Goal: Information Seeking & Learning: Learn about a topic

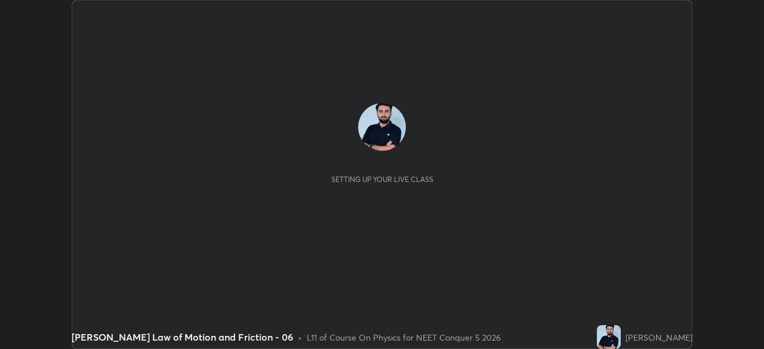
scroll to position [349, 764]
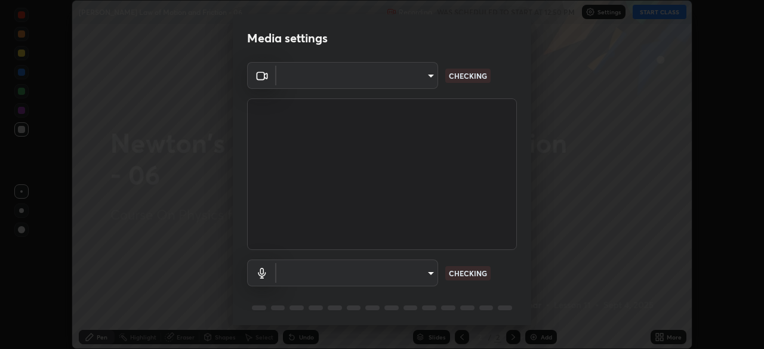
type input "b0e84f93268a6bc6c10e964920e8257ae587a14dfbb6e1f0eed47ef9ac306ae8"
type input "communications"
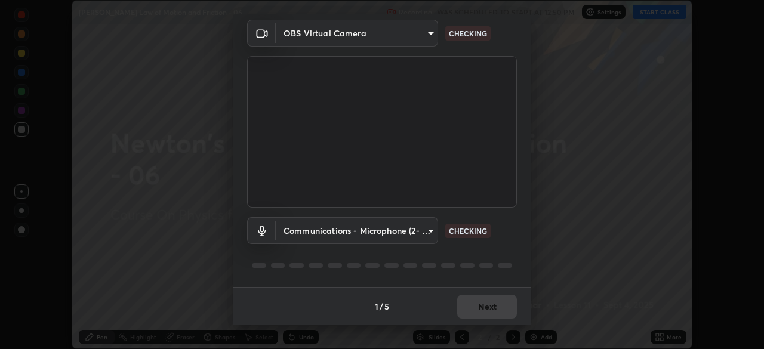
click at [474, 294] on div "1 / 5 Next" at bounding box center [382, 306] width 298 height 38
click at [477, 307] on div "1 / 5 Next" at bounding box center [382, 306] width 298 height 38
click at [481, 306] on div "1 / 5 Next" at bounding box center [382, 306] width 298 height 38
click at [483, 306] on div "1 / 5 Next" at bounding box center [382, 306] width 298 height 38
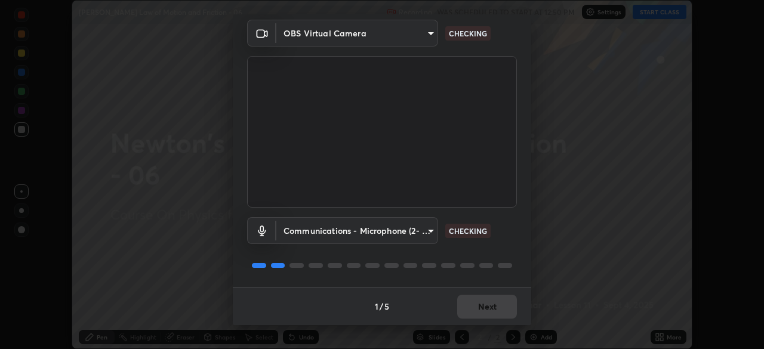
click at [484, 306] on div "1 / 5 Next" at bounding box center [382, 306] width 298 height 38
click at [487, 306] on div "1 / 5 Next" at bounding box center [382, 306] width 298 height 38
click at [487, 307] on div "1 / 5 Next" at bounding box center [382, 306] width 298 height 38
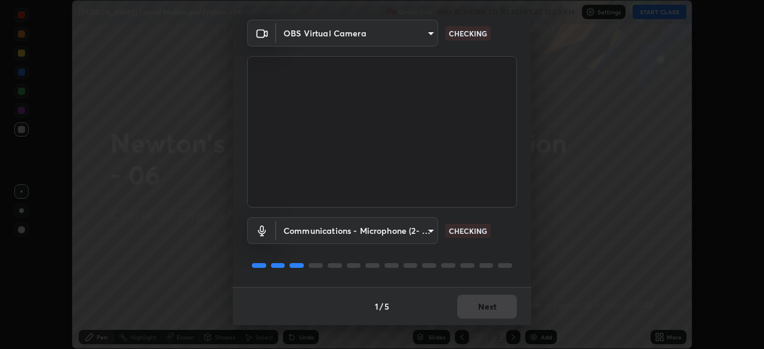
click at [487, 307] on div "1 / 5 Next" at bounding box center [382, 306] width 298 height 38
click at [485, 309] on div "1 / 5 Next" at bounding box center [382, 306] width 298 height 38
click at [487, 304] on div "1 / 5 Next" at bounding box center [382, 306] width 298 height 38
click at [485, 310] on div "1 / 5 Next" at bounding box center [382, 306] width 298 height 38
click at [486, 309] on div "1 / 5 Next" at bounding box center [382, 306] width 298 height 38
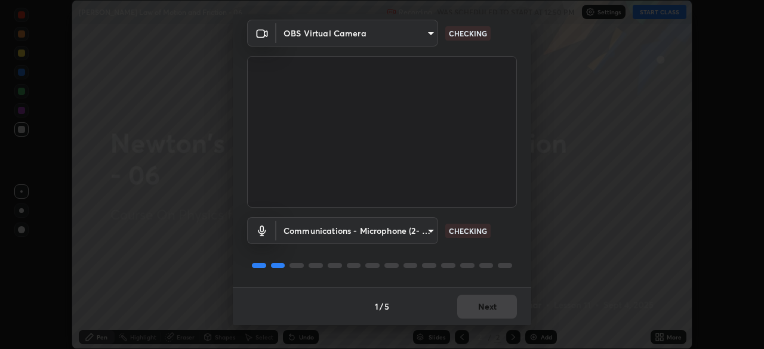
click at [490, 310] on div "1 / 5 Next" at bounding box center [382, 306] width 298 height 38
click at [491, 313] on div "1 / 5 Next" at bounding box center [382, 306] width 298 height 38
click at [493, 306] on div "1 / 5 Next" at bounding box center [382, 306] width 298 height 38
click at [492, 308] on div "1 / 5 Next" at bounding box center [382, 306] width 298 height 38
click at [490, 309] on div "1 / 5 Next" at bounding box center [382, 306] width 298 height 38
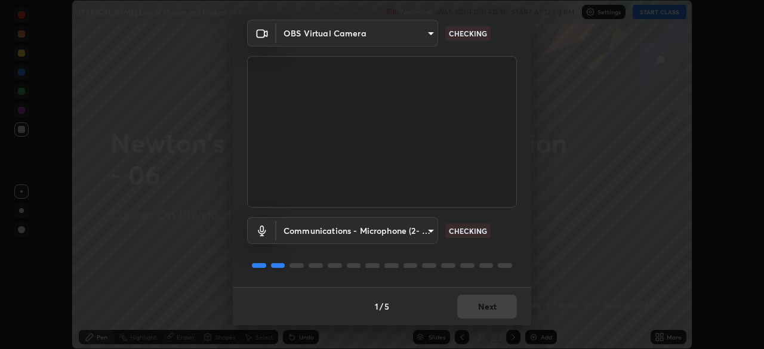
click at [488, 307] on div "1 / 5 Next" at bounding box center [382, 306] width 298 height 38
click at [487, 313] on div "1 / 5 Next" at bounding box center [382, 306] width 298 height 38
click at [484, 306] on div "1 / 5 Next" at bounding box center [382, 306] width 298 height 38
click at [481, 312] on div "1 / 5 Next" at bounding box center [382, 306] width 298 height 38
click at [478, 310] on div "1 / 5 Next" at bounding box center [382, 306] width 298 height 38
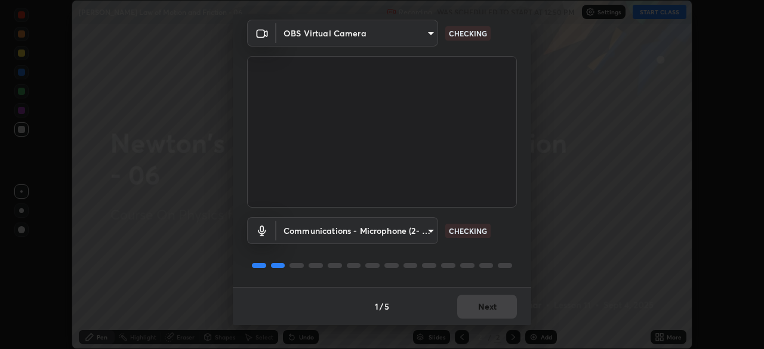
click at [478, 310] on div "1 / 5 Next" at bounding box center [382, 306] width 298 height 38
click at [482, 312] on div "1 / 5 Next" at bounding box center [382, 306] width 298 height 38
click at [480, 310] on div "1 / 5 Next" at bounding box center [382, 306] width 298 height 38
click at [480, 309] on div "1 / 5 Next" at bounding box center [382, 306] width 298 height 38
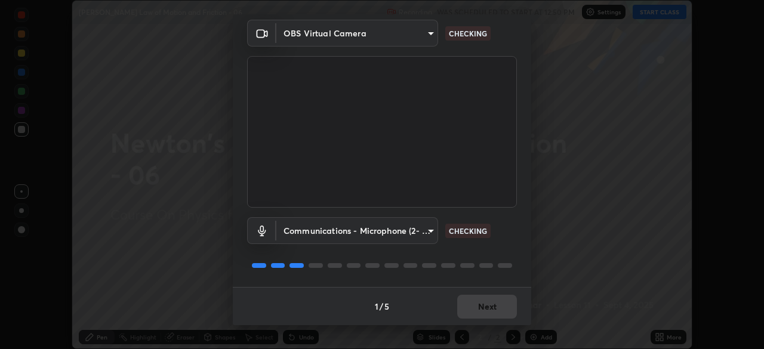
click at [480, 309] on div "1 / 5 Next" at bounding box center [382, 306] width 298 height 38
click at [481, 310] on div "1 / 5 Next" at bounding box center [382, 306] width 298 height 38
click at [479, 310] on div "1 / 5 Next" at bounding box center [382, 306] width 298 height 38
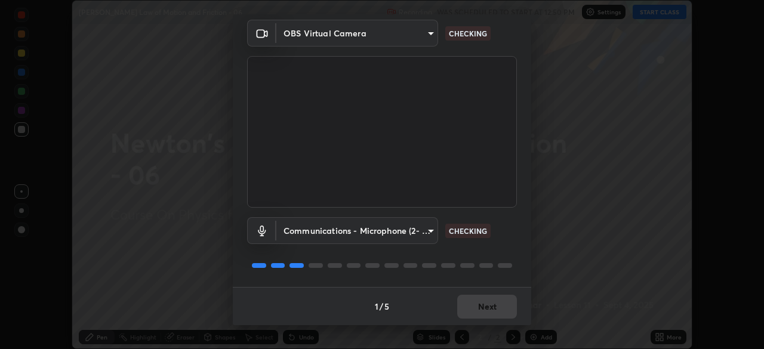
click at [479, 309] on div "1 / 5 Next" at bounding box center [382, 306] width 298 height 38
click at [479, 309] on button "Next" at bounding box center [487, 307] width 60 height 24
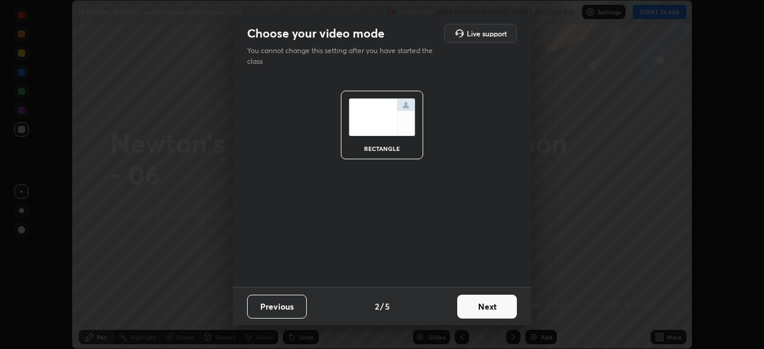
scroll to position [0, 0]
click at [479, 309] on button "Next" at bounding box center [487, 307] width 60 height 24
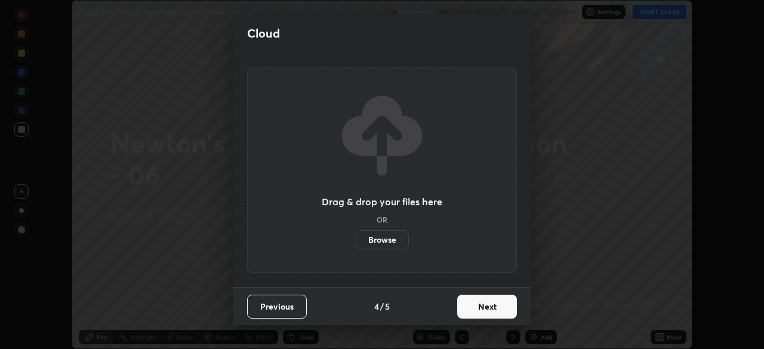
click at [479, 309] on button "Next" at bounding box center [487, 307] width 60 height 24
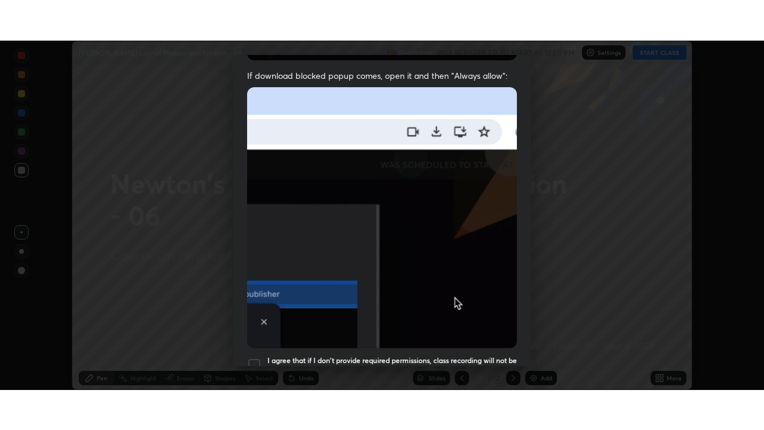
scroll to position [286, 0]
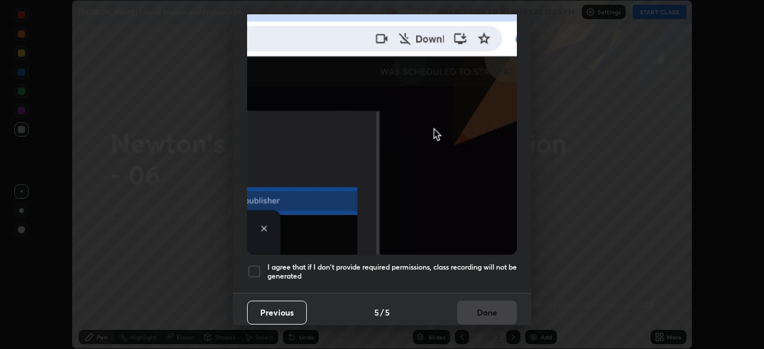
click at [481, 298] on div "Previous 5 / 5 Done" at bounding box center [382, 312] width 298 height 38
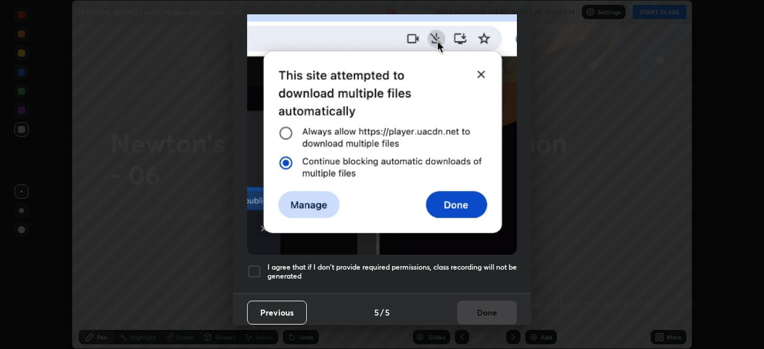
click at [479, 272] on h5 "I agree that if I don't provide required permissions, class recording will not …" at bounding box center [392, 272] width 250 height 19
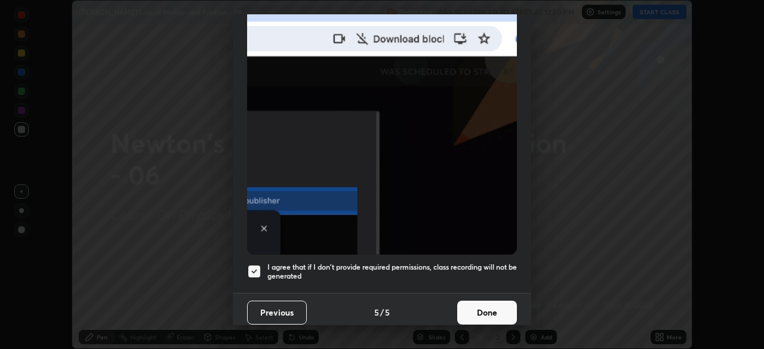
click at [479, 308] on button "Done" at bounding box center [487, 313] width 60 height 24
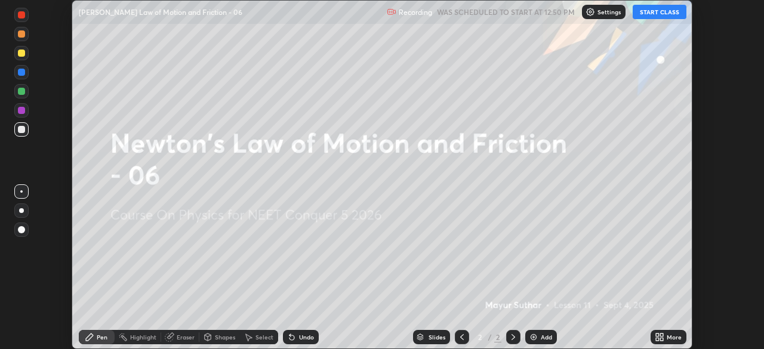
click at [669, 338] on div "More" at bounding box center [674, 337] width 15 height 6
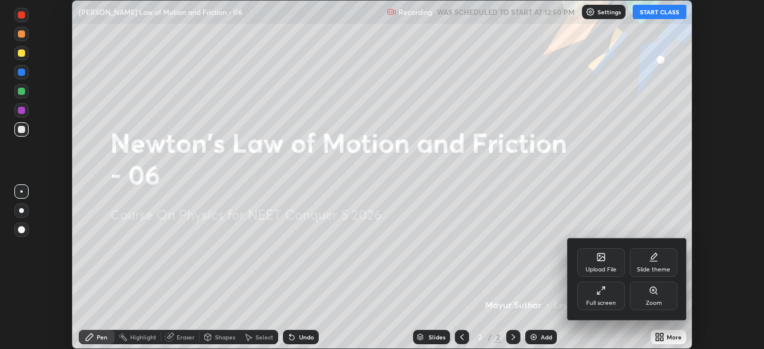
click at [610, 297] on div "Full screen" at bounding box center [601, 296] width 48 height 29
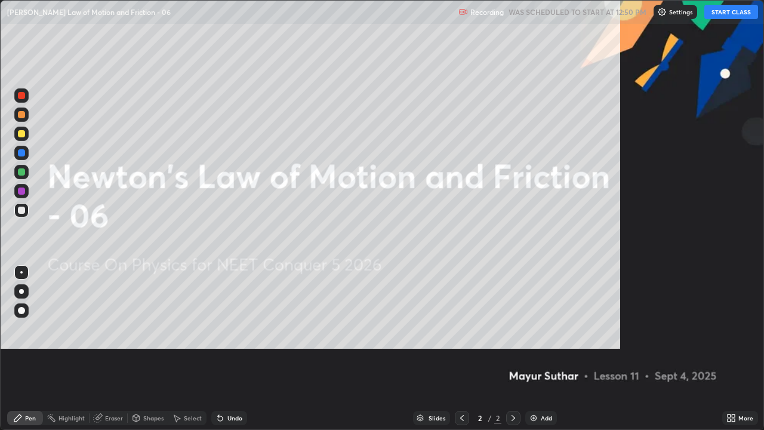
scroll to position [430, 764]
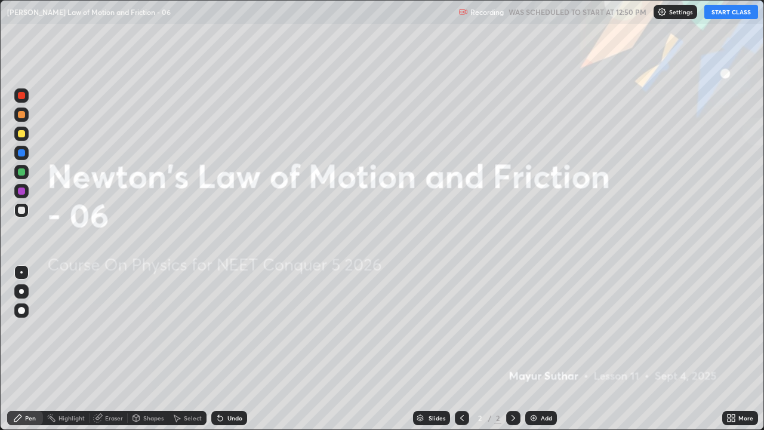
click at [722, 16] on button "START CLASS" at bounding box center [731, 12] width 54 height 14
click at [26, 312] on div at bounding box center [21, 310] width 14 height 14
click at [535, 349] on img at bounding box center [534, 418] width 10 height 10
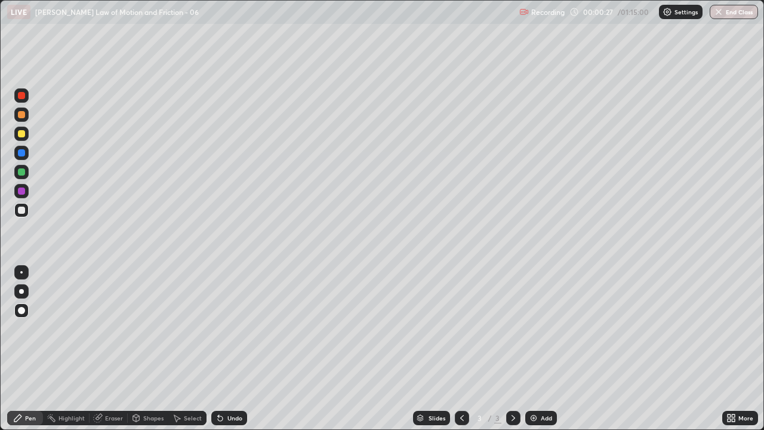
click at [22, 134] on div at bounding box center [21, 133] width 7 height 7
click at [235, 349] on div "Undo" at bounding box center [234, 418] width 15 height 6
click at [20, 193] on div at bounding box center [21, 190] width 7 height 7
click at [21, 134] on div at bounding box center [21, 133] width 7 height 7
click at [20, 153] on div at bounding box center [21, 152] width 7 height 7
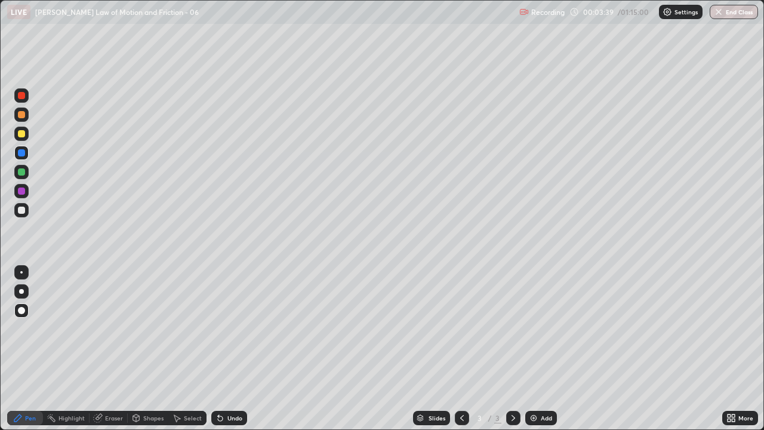
click at [224, 349] on div "Undo" at bounding box center [229, 418] width 36 height 14
click at [227, 349] on div "Undo" at bounding box center [234, 418] width 15 height 6
click at [218, 349] on icon at bounding box center [220, 418] width 5 height 5
click at [219, 349] on icon at bounding box center [220, 418] width 5 height 5
click at [220, 349] on icon at bounding box center [220, 418] width 5 height 5
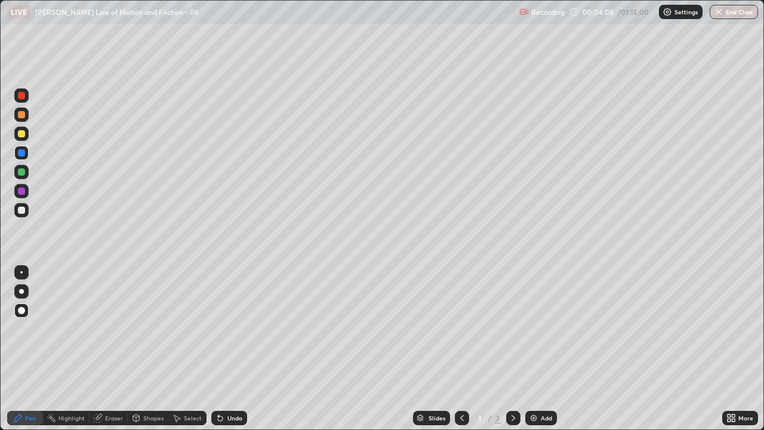
click at [222, 349] on icon at bounding box center [221, 418] width 10 height 10
click at [220, 349] on icon at bounding box center [220, 418] width 5 height 5
click at [218, 349] on icon at bounding box center [220, 418] width 5 height 5
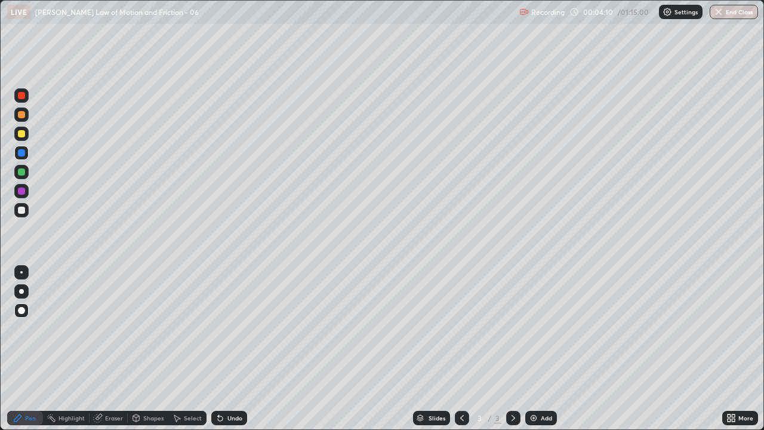
click at [218, 349] on icon at bounding box center [220, 418] width 5 height 5
click at [542, 349] on div "Add" at bounding box center [546, 418] width 11 height 6
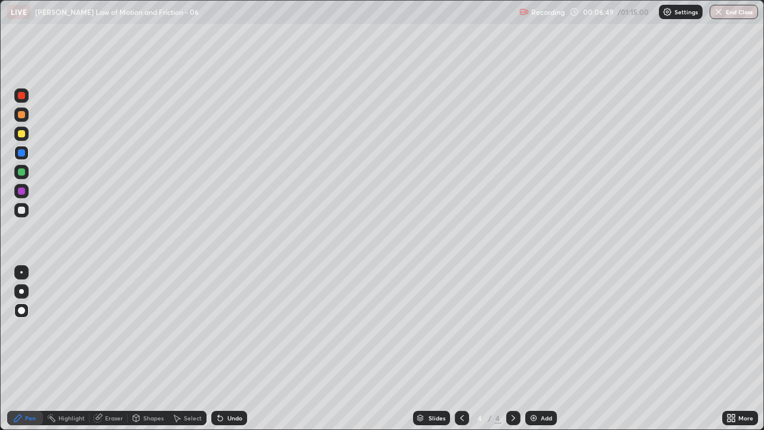
click at [460, 349] on icon at bounding box center [462, 418] width 4 height 6
click at [512, 349] on icon at bounding box center [514, 418] width 10 height 10
click at [24, 208] on div at bounding box center [21, 210] width 7 height 7
click at [240, 349] on div "Undo" at bounding box center [234, 418] width 15 height 6
click at [23, 190] on div at bounding box center [21, 190] width 7 height 7
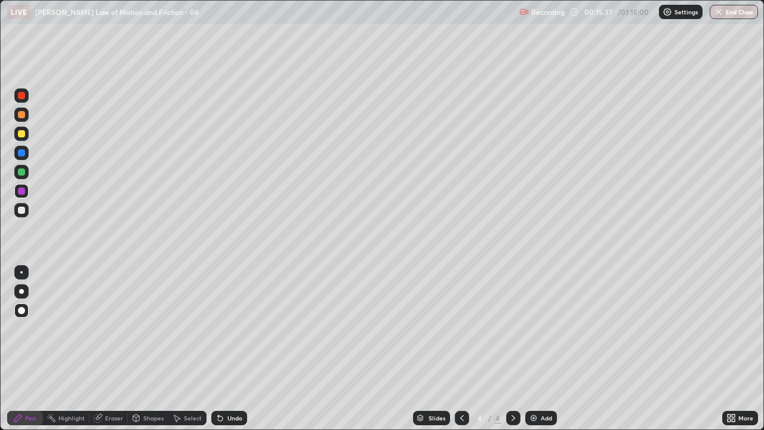
click at [23, 207] on div at bounding box center [21, 210] width 7 height 7
click at [20, 194] on div at bounding box center [21, 190] width 7 height 7
click at [23, 213] on div at bounding box center [21, 210] width 7 height 7
click at [21, 177] on div at bounding box center [21, 172] width 14 height 14
click at [225, 349] on div "Undo" at bounding box center [229, 418] width 36 height 14
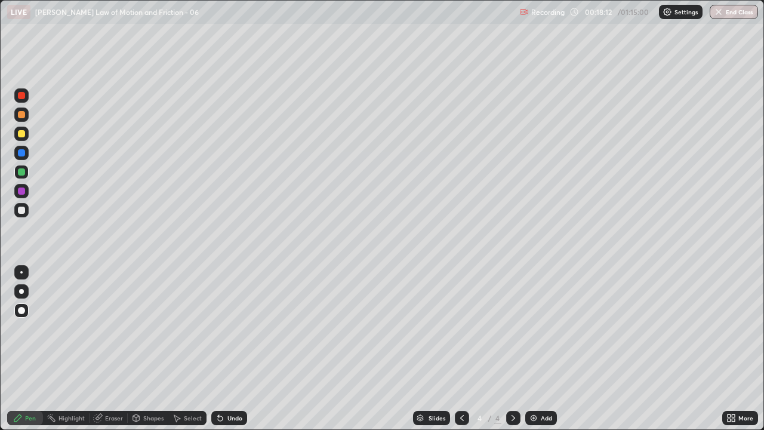
click at [537, 349] on div "Add" at bounding box center [541, 418] width 32 height 14
click at [19, 213] on div at bounding box center [21, 210] width 7 height 7
click at [24, 95] on div at bounding box center [21, 95] width 7 height 7
click at [23, 191] on div at bounding box center [21, 190] width 7 height 7
click at [21, 209] on div at bounding box center [21, 210] width 7 height 7
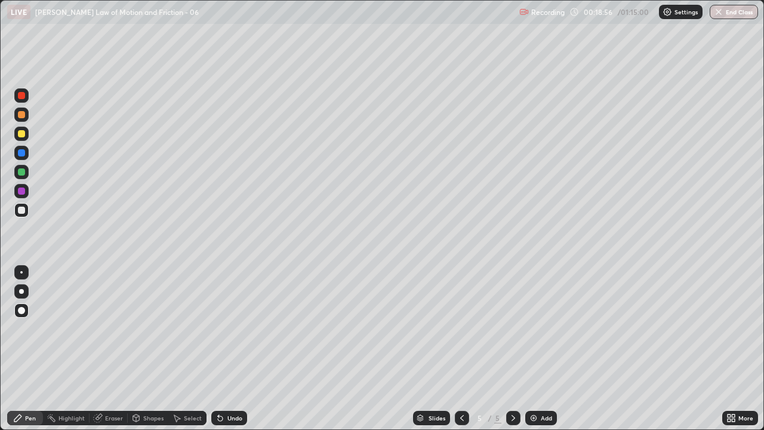
click at [23, 96] on div at bounding box center [21, 95] width 7 height 7
click at [539, 349] on div "Add" at bounding box center [541, 418] width 32 height 14
click at [23, 172] on div at bounding box center [21, 171] width 7 height 7
click at [24, 191] on div at bounding box center [21, 190] width 7 height 7
click at [462, 349] on icon at bounding box center [462, 418] width 4 height 6
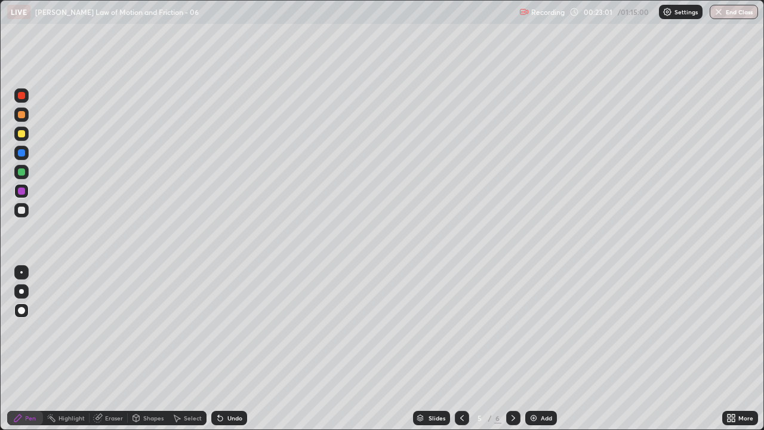
click at [462, 349] on icon at bounding box center [462, 418] width 10 height 10
click at [514, 349] on div at bounding box center [513, 418] width 14 height 14
click at [463, 349] on icon at bounding box center [462, 418] width 10 height 10
click at [513, 349] on icon at bounding box center [514, 418] width 10 height 10
click at [509, 349] on div at bounding box center [513, 418] width 14 height 24
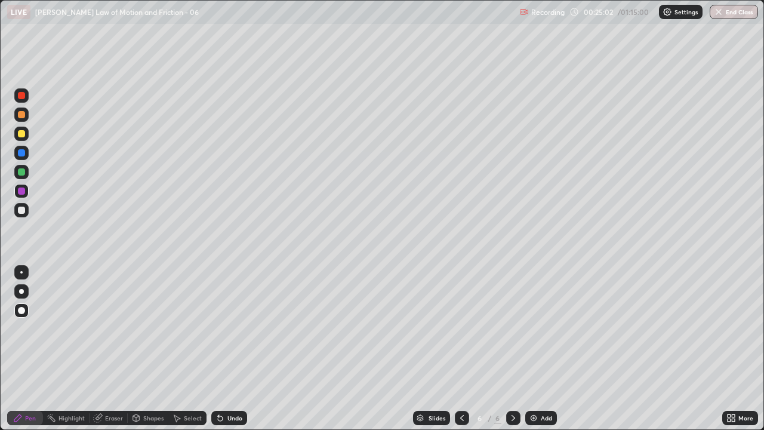
click at [541, 349] on div "Add" at bounding box center [546, 418] width 11 height 6
click at [460, 349] on icon at bounding box center [462, 418] width 10 height 10
click at [229, 349] on div "Undo" at bounding box center [234, 418] width 15 height 6
click at [22, 157] on div at bounding box center [21, 153] width 14 height 14
click at [509, 349] on icon at bounding box center [514, 418] width 10 height 10
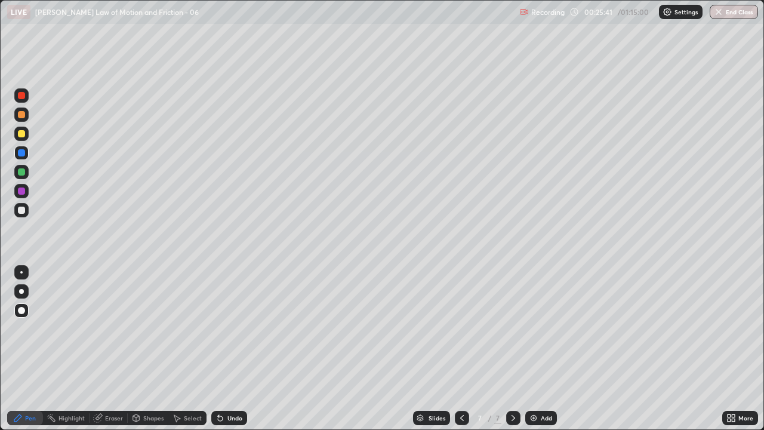
click at [23, 115] on div at bounding box center [21, 114] width 7 height 7
click at [19, 212] on div at bounding box center [21, 210] width 7 height 7
click at [22, 191] on div at bounding box center [21, 190] width 7 height 7
click at [24, 193] on div at bounding box center [21, 191] width 14 height 14
click at [21, 95] on div at bounding box center [21, 95] width 7 height 7
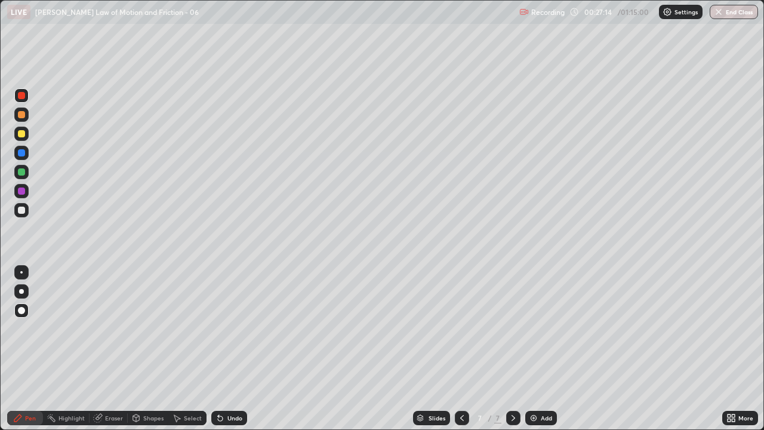
click at [225, 349] on div "Undo" at bounding box center [229, 418] width 36 height 14
click at [236, 349] on div "Undo" at bounding box center [229, 418] width 36 height 14
click at [23, 174] on div at bounding box center [21, 171] width 7 height 7
click at [20, 209] on div at bounding box center [21, 210] width 7 height 7
click at [536, 349] on img at bounding box center [534, 418] width 10 height 10
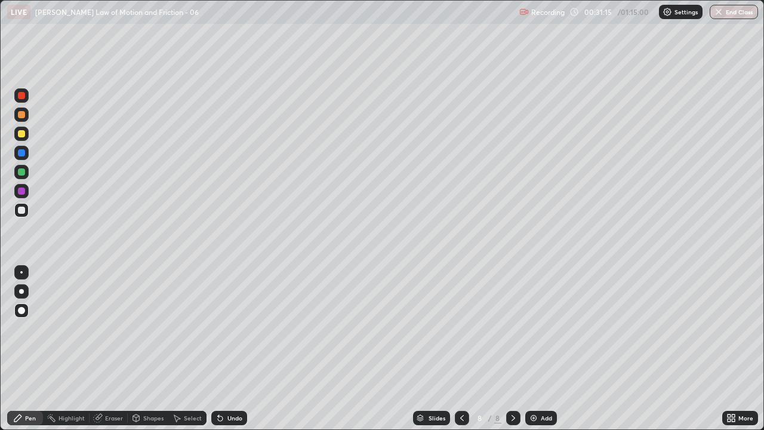
click at [20, 195] on div at bounding box center [21, 191] width 14 height 14
click at [23, 134] on div at bounding box center [21, 133] width 7 height 7
click at [218, 349] on icon at bounding box center [220, 418] width 5 height 5
click at [223, 349] on div "Undo" at bounding box center [229, 418] width 36 height 14
click at [226, 349] on div "Undo" at bounding box center [229, 418] width 36 height 14
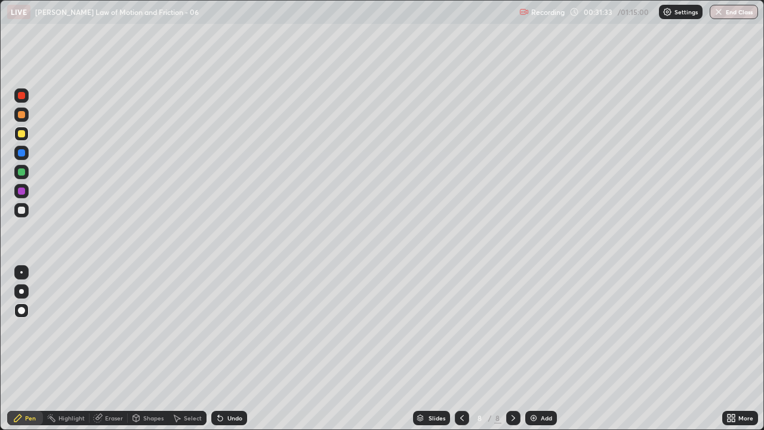
click at [226, 349] on div "Undo" at bounding box center [229, 418] width 36 height 14
click at [227, 349] on div "Undo" at bounding box center [229, 418] width 36 height 14
click at [227, 349] on div "Undo" at bounding box center [234, 418] width 15 height 6
click at [229, 349] on div "Undo" at bounding box center [234, 418] width 15 height 6
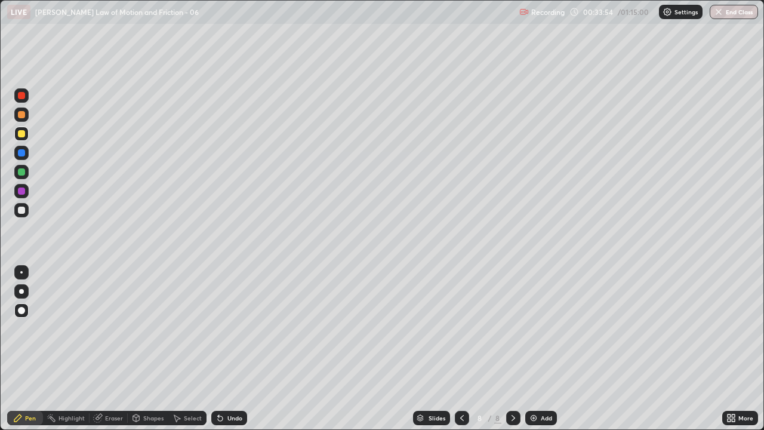
click at [23, 153] on div at bounding box center [21, 152] width 7 height 7
click at [525, 349] on div "Add" at bounding box center [541, 418] width 32 height 14
click at [230, 349] on div "Undo" at bounding box center [234, 418] width 15 height 6
click at [227, 349] on div "Undo" at bounding box center [234, 418] width 15 height 6
click at [227, 349] on div "Undo" at bounding box center [229, 418] width 36 height 14
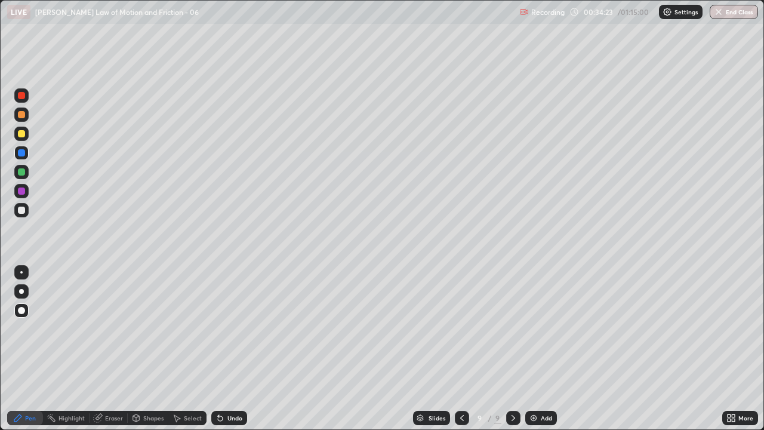
click at [20, 97] on div at bounding box center [21, 95] width 7 height 7
click at [218, 349] on icon at bounding box center [220, 418] width 5 height 5
click at [227, 349] on div "Undo" at bounding box center [234, 418] width 15 height 6
click at [461, 349] on icon at bounding box center [462, 418] width 4 height 6
click at [21, 209] on div at bounding box center [21, 210] width 7 height 7
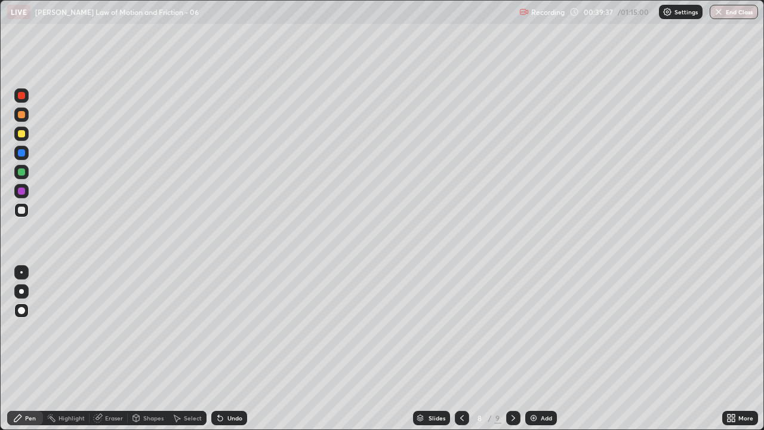
click at [24, 96] on div at bounding box center [21, 95] width 7 height 7
click at [512, 349] on icon at bounding box center [514, 418] width 10 height 10
click at [538, 349] on div "Add" at bounding box center [541, 418] width 32 height 14
click at [17, 208] on div at bounding box center [21, 210] width 14 height 14
click at [224, 349] on div "Undo" at bounding box center [229, 418] width 36 height 14
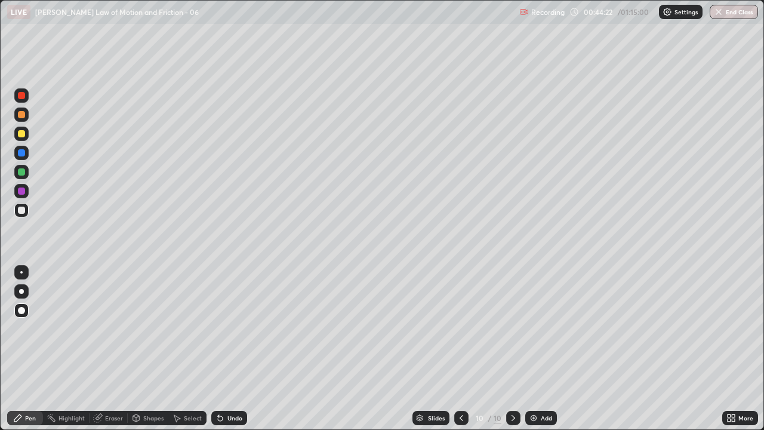
click at [23, 136] on div at bounding box center [21, 133] width 7 height 7
click at [27, 176] on div at bounding box center [21, 172] width 14 height 14
click at [554, 306] on icon at bounding box center [550, 306] width 10 height 10
click at [572, 323] on icon at bounding box center [571, 322] width 1 height 1
click at [21, 208] on div at bounding box center [21, 210] width 7 height 7
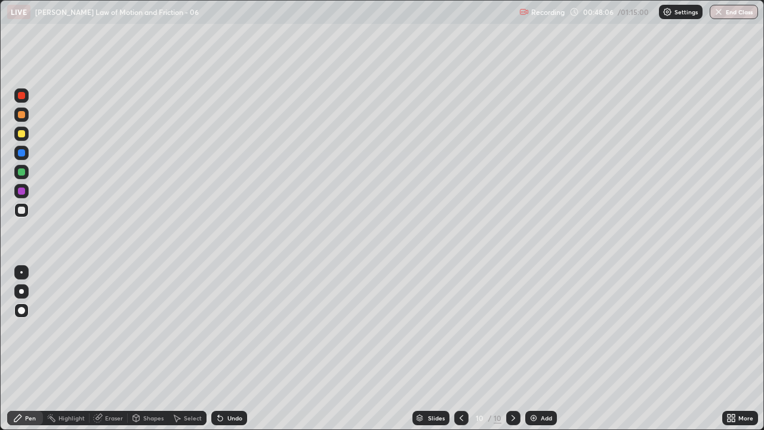
click at [517, 349] on div at bounding box center [513, 418] width 14 height 14
click at [529, 349] on img at bounding box center [534, 418] width 10 height 10
click at [24, 212] on div at bounding box center [21, 210] width 7 height 7
click at [224, 349] on div "Undo" at bounding box center [229, 418] width 36 height 14
click at [225, 349] on div "Undo" at bounding box center [229, 418] width 36 height 14
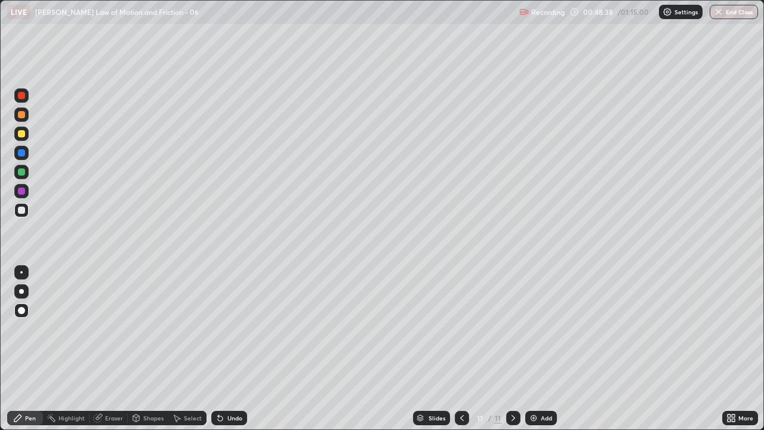
click at [223, 349] on div "Undo" at bounding box center [229, 418] width 36 height 14
click at [236, 349] on div "Undo" at bounding box center [229, 418] width 36 height 14
click at [235, 349] on div "Undo" at bounding box center [229, 418] width 36 height 14
click at [228, 349] on div "Undo" at bounding box center [229, 418] width 36 height 14
click at [232, 349] on div "Undo" at bounding box center [234, 418] width 15 height 6
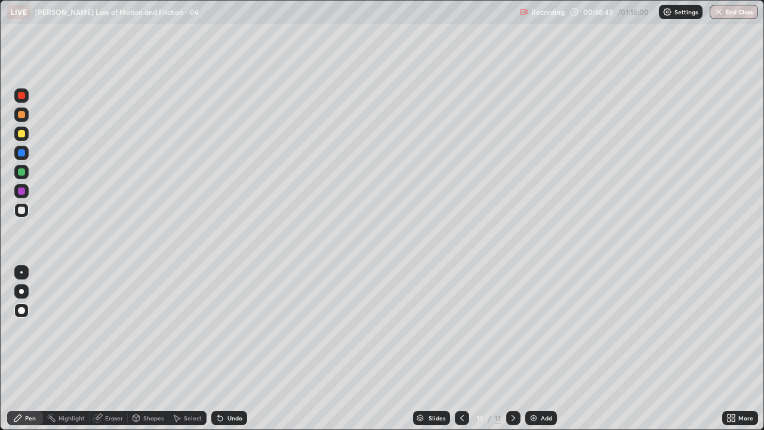
click at [232, 349] on div "Undo" at bounding box center [234, 418] width 15 height 6
click at [233, 349] on div "Undo" at bounding box center [229, 418] width 36 height 14
click at [235, 349] on div "Undo" at bounding box center [234, 418] width 15 height 6
click at [114, 349] on div "Eraser" at bounding box center [114, 418] width 18 height 6
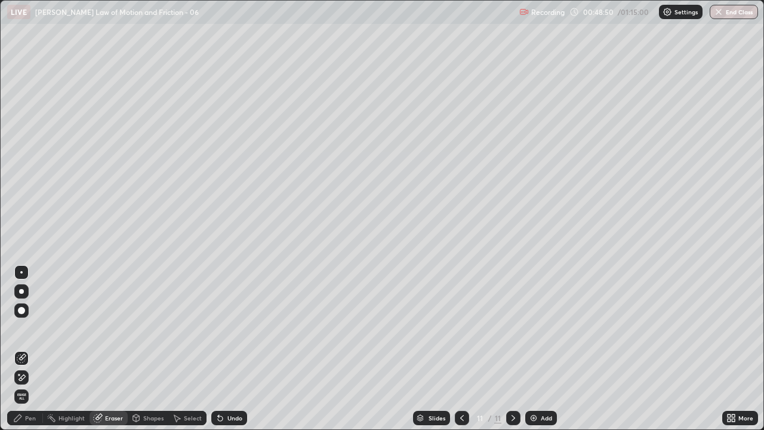
click at [27, 349] on div "Pen" at bounding box center [25, 418] width 36 height 14
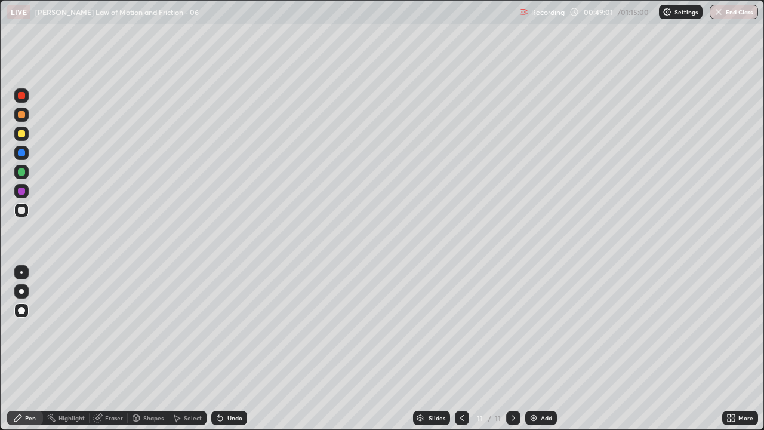
click at [23, 210] on div at bounding box center [21, 210] width 7 height 7
click at [27, 193] on div at bounding box center [21, 191] width 14 height 14
click at [22, 134] on div at bounding box center [21, 133] width 7 height 7
click at [24, 100] on div at bounding box center [21, 95] width 14 height 14
click at [21, 140] on div at bounding box center [21, 134] width 14 height 14
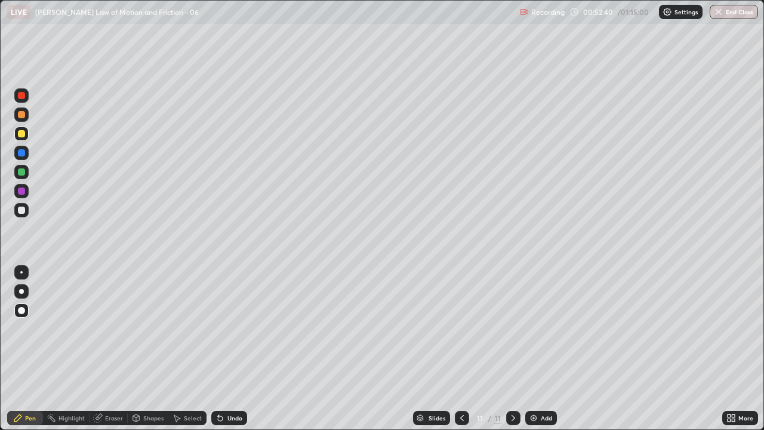
click at [106, 349] on div "Eraser" at bounding box center [109, 418] width 38 height 14
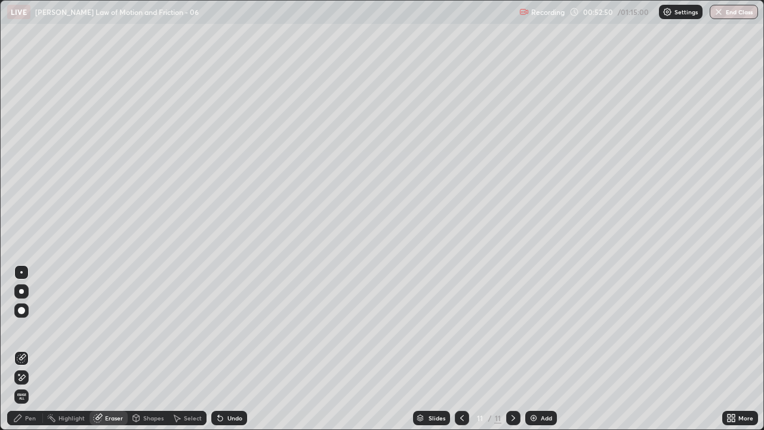
click at [25, 349] on icon at bounding box center [22, 377] width 7 height 6
click at [23, 349] on div "Pen" at bounding box center [25, 418] width 36 height 14
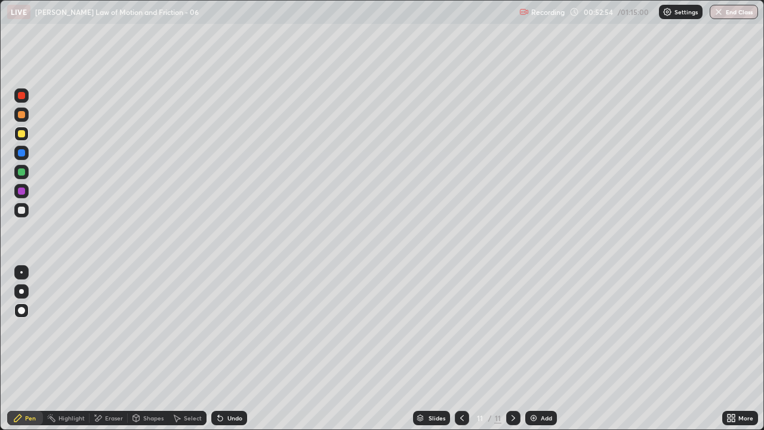
click at [21, 96] on div at bounding box center [21, 95] width 7 height 7
click at [541, 349] on div "Add" at bounding box center [541, 418] width 32 height 14
click at [22, 210] on div at bounding box center [21, 210] width 7 height 7
click at [232, 349] on div "Undo" at bounding box center [234, 418] width 15 height 6
click at [223, 349] on div "Undo" at bounding box center [229, 418] width 36 height 14
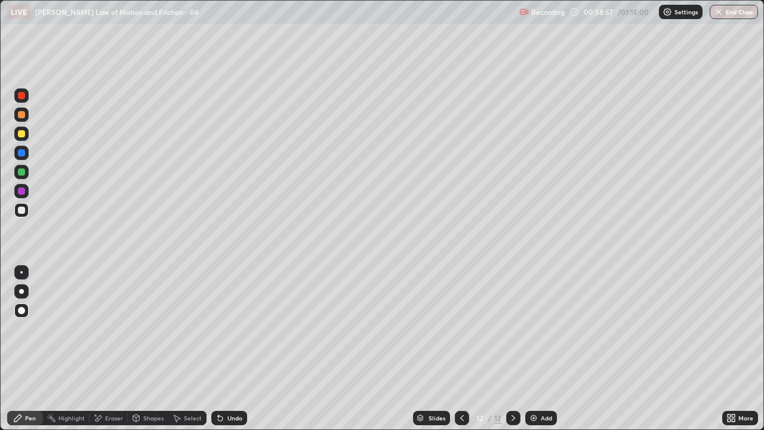
click at [23, 173] on div at bounding box center [21, 171] width 7 height 7
click at [218, 349] on div "Undo" at bounding box center [229, 418] width 36 height 14
click at [218, 349] on icon at bounding box center [218, 415] width 1 height 1
click at [19, 211] on div at bounding box center [21, 210] width 7 height 7
click at [27, 102] on div at bounding box center [21, 95] width 14 height 19
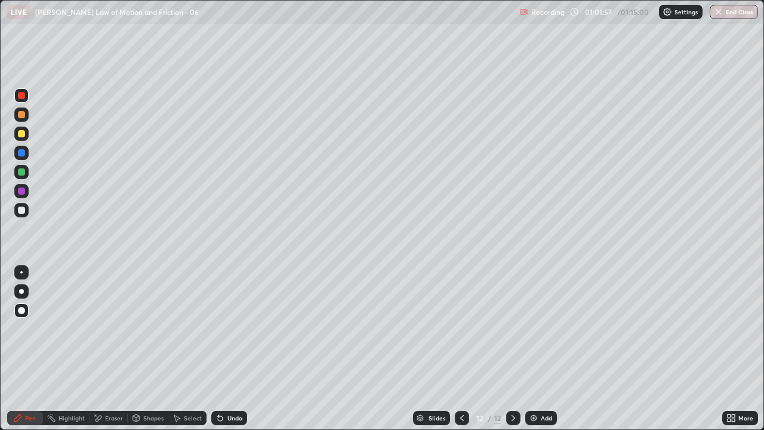
click at [536, 349] on div "Add" at bounding box center [541, 418] width 32 height 14
click at [20, 210] on div at bounding box center [21, 210] width 7 height 7
click at [235, 349] on div "Undo" at bounding box center [234, 418] width 15 height 6
click at [228, 349] on div "Undo" at bounding box center [234, 418] width 15 height 6
click at [219, 349] on div "Undo" at bounding box center [229, 418] width 36 height 14
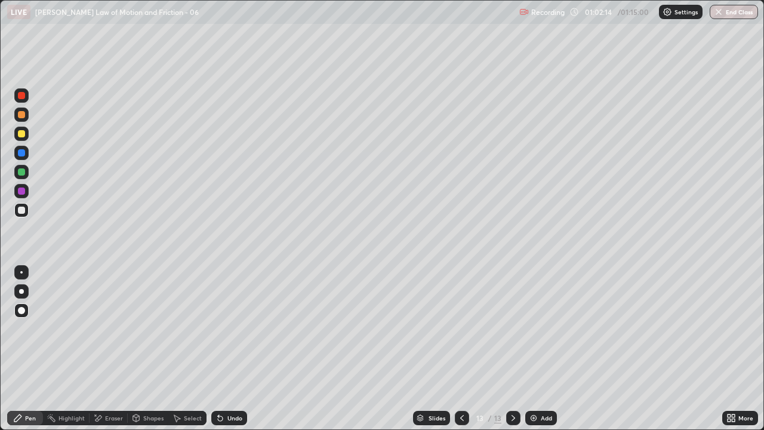
click at [227, 349] on div "Undo" at bounding box center [234, 418] width 15 height 6
click at [224, 349] on div "Undo" at bounding box center [229, 418] width 36 height 14
click at [225, 349] on div "Undo" at bounding box center [229, 418] width 36 height 14
click at [222, 349] on div "Undo" at bounding box center [229, 418] width 36 height 14
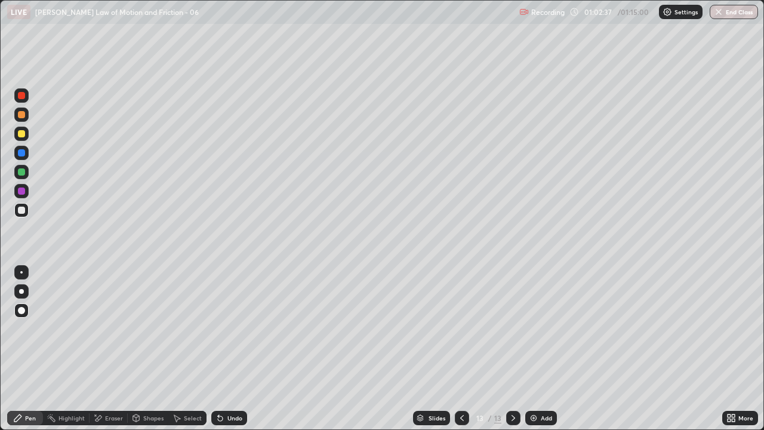
click at [230, 349] on div "Undo" at bounding box center [229, 418] width 36 height 14
click at [22, 99] on div at bounding box center [21, 95] width 7 height 7
click at [26, 111] on div at bounding box center [21, 114] width 14 height 14
click at [232, 349] on div "Undo" at bounding box center [229, 418] width 36 height 14
click at [232, 349] on div "Undo" at bounding box center [234, 418] width 15 height 6
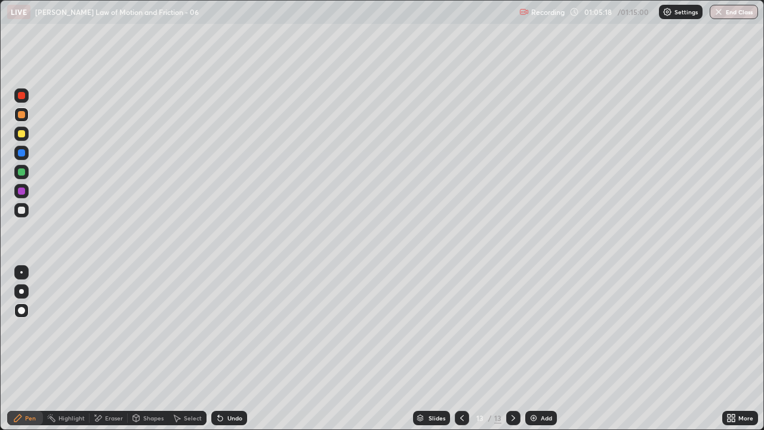
click at [22, 172] on div at bounding box center [21, 171] width 7 height 7
click at [22, 134] on div at bounding box center [21, 133] width 7 height 7
click at [724, 11] on button "End Class" at bounding box center [734, 12] width 48 height 14
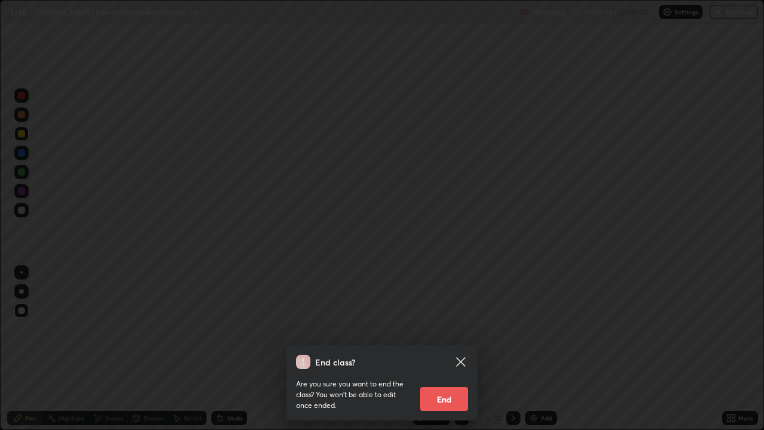
click at [444, 349] on button "End" at bounding box center [444, 399] width 48 height 24
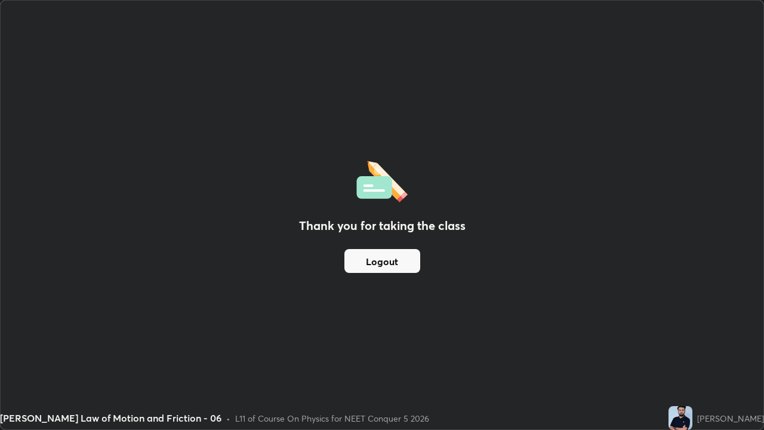
click at [184, 66] on div "Thank you for taking the class Logout" at bounding box center [382, 215] width 763 height 429
